Goal: Find contact information: Obtain details needed to contact an individual or organization

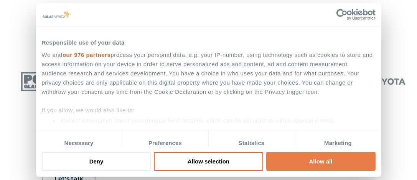
scroll to position [345, 0]
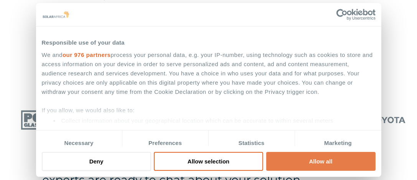
click at [326, 158] on button "Allow all" at bounding box center [320, 161] width 109 height 19
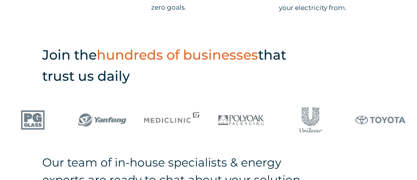
scroll to position [375, 0]
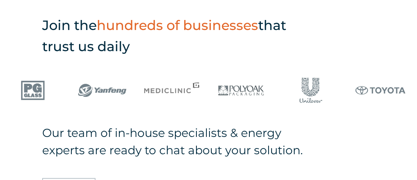
click at [116, 100] on img at bounding box center [149, 90] width 66 height 44
click at [143, 128] on h5 "Our team of in-house specialists & energy experts are ready to chat about your …" at bounding box center [179, 141] width 274 height 35
click at [134, 101] on img at bounding box center [167, 90] width 66 height 44
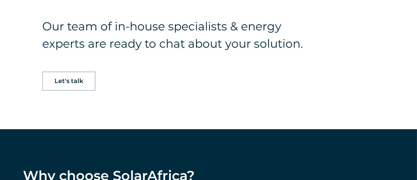
scroll to position [499, 0]
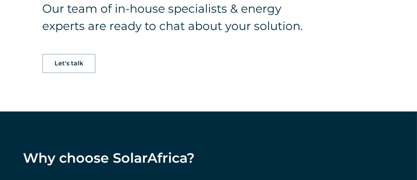
click at [67, 64] on span "Let's talk" at bounding box center [69, 63] width 29 height 6
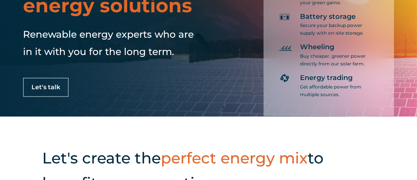
scroll to position [77, 0]
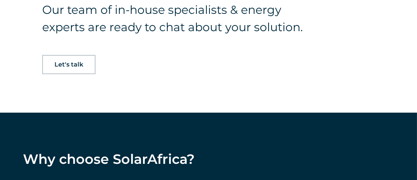
scroll to position [499, 0]
